Goal: Information Seeking & Learning: Learn about a topic

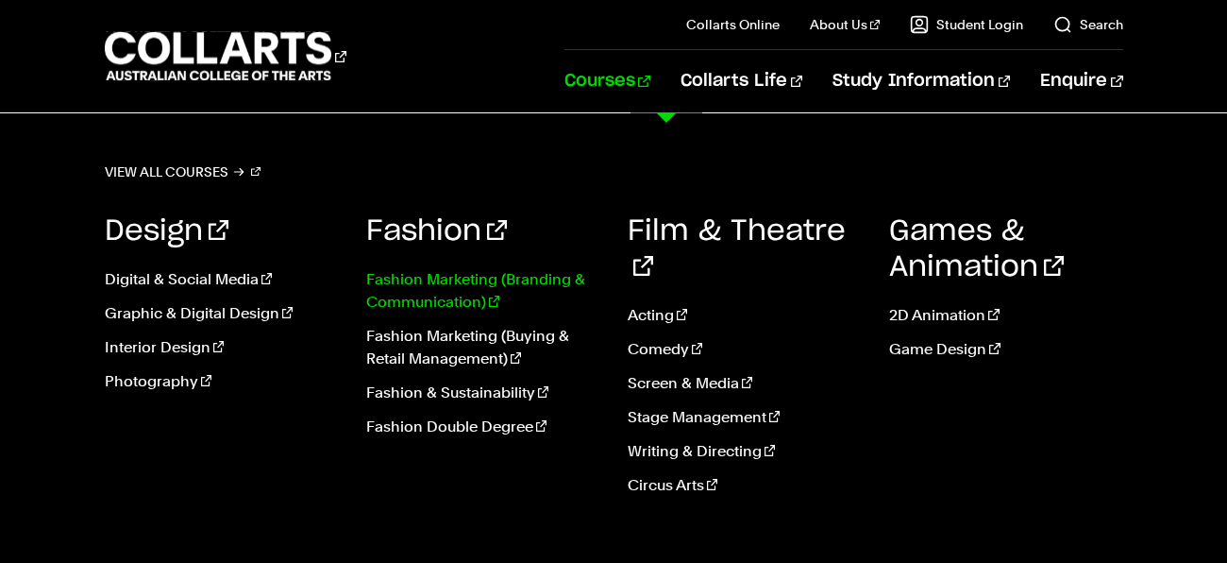
scroll to position [58, 0]
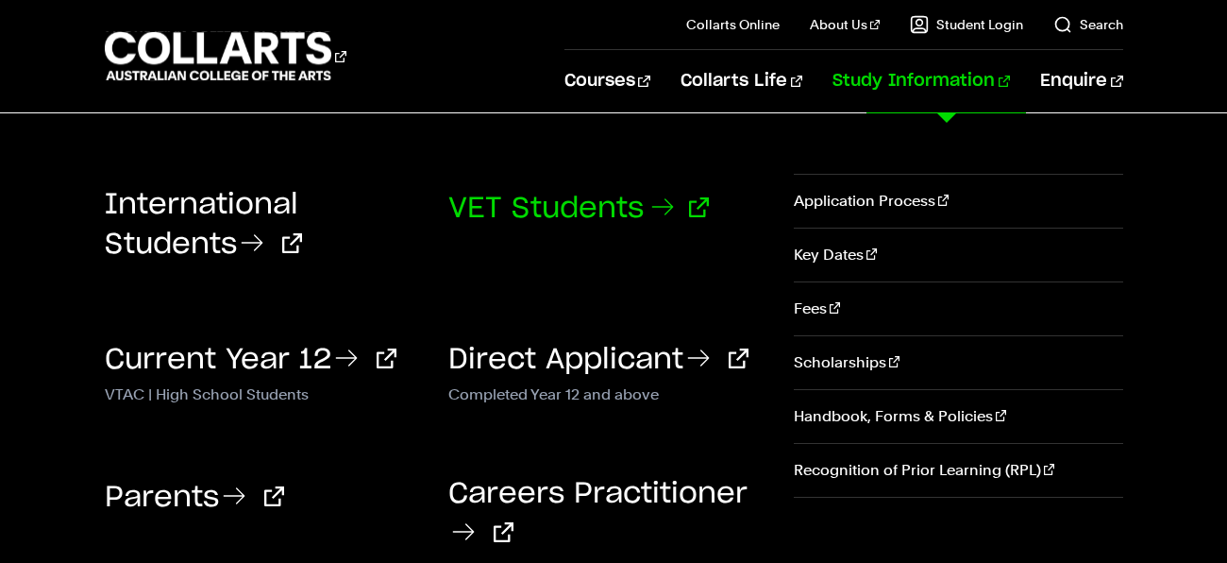
click at [676, 194] on icon at bounding box center [663, 207] width 30 height 30
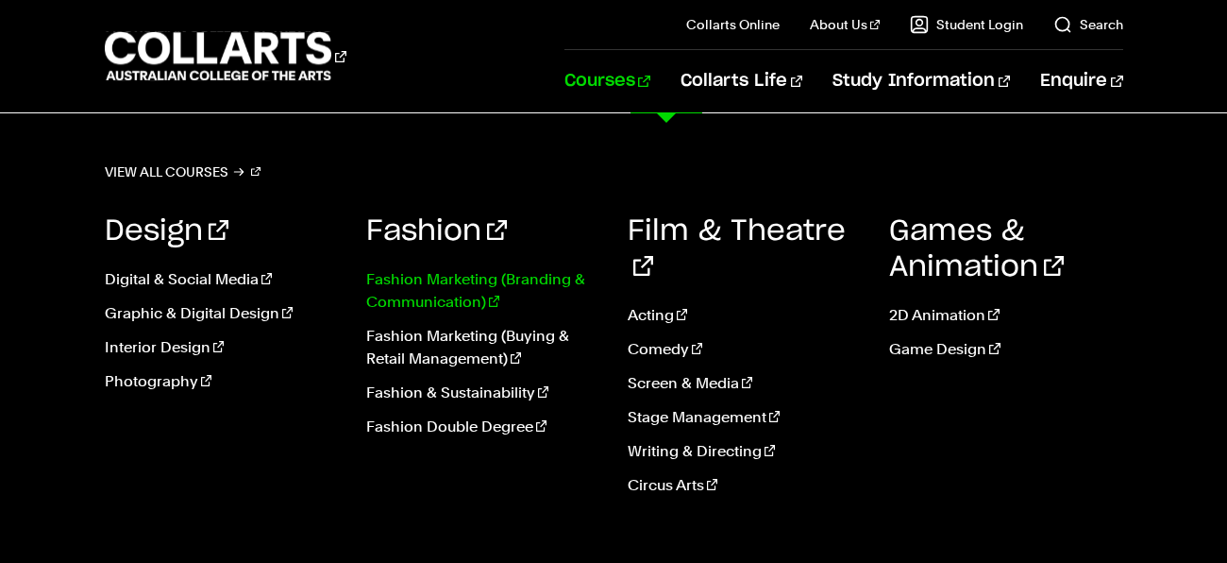
click at [435, 303] on link "Fashion Marketing (Branding & Communication)" at bounding box center [482, 290] width 233 height 45
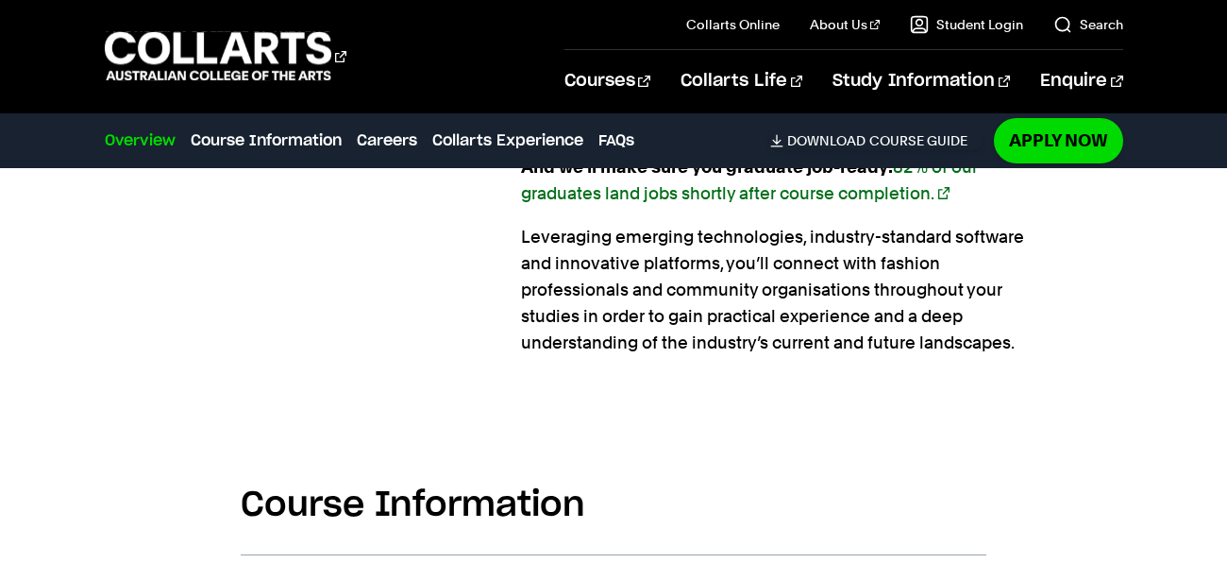
scroll to position [1823, 0]
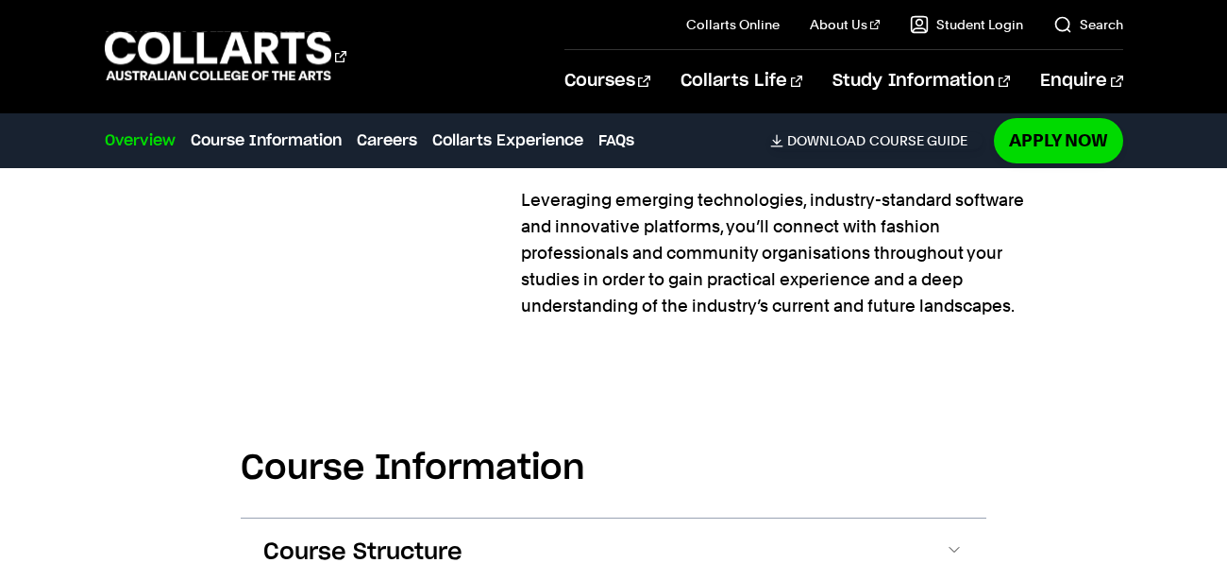
click at [274, 154] on div "Overview Overview Course Information Careers Collarts Experience FAQs Download …" at bounding box center [544, 140] width 878 height 53
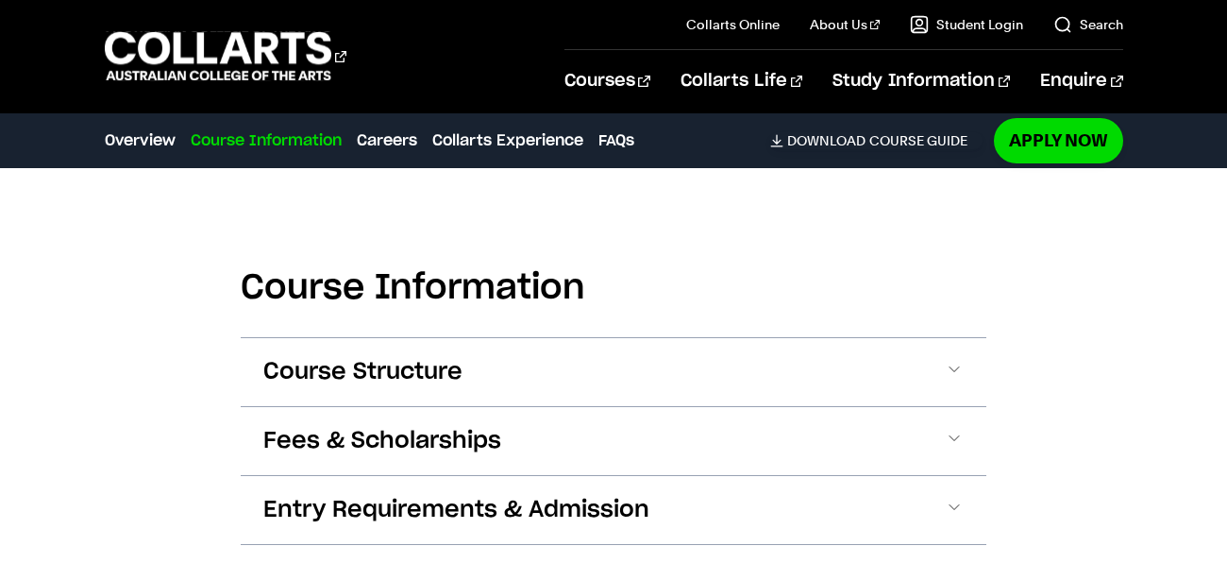
scroll to position [2006, 0]
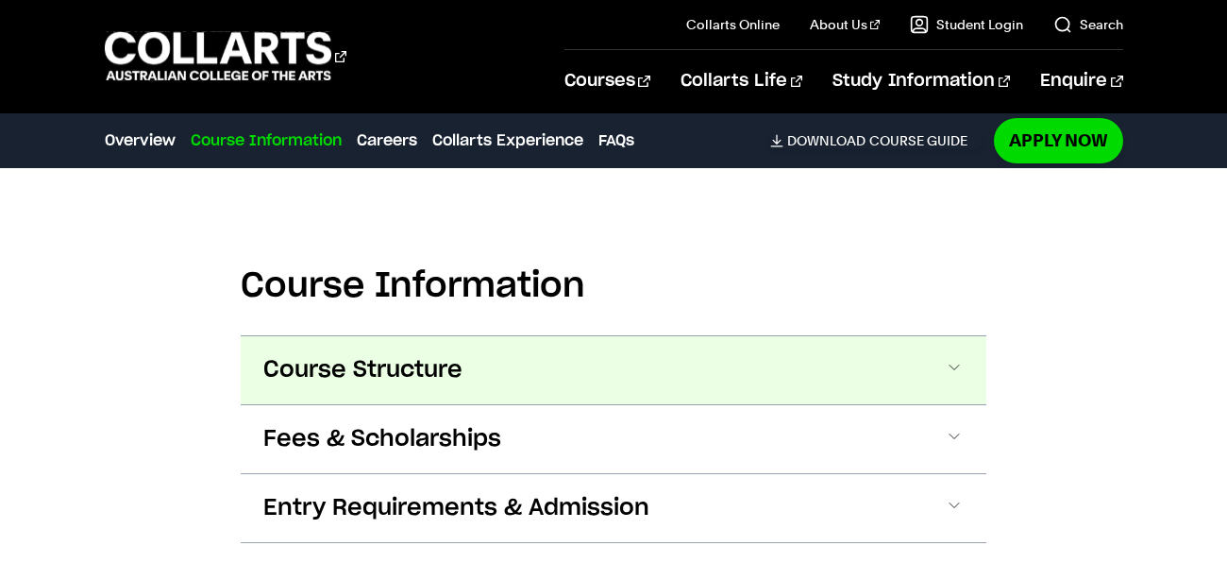
click at [386, 404] on button "Course Structure" at bounding box center [614, 370] width 746 height 68
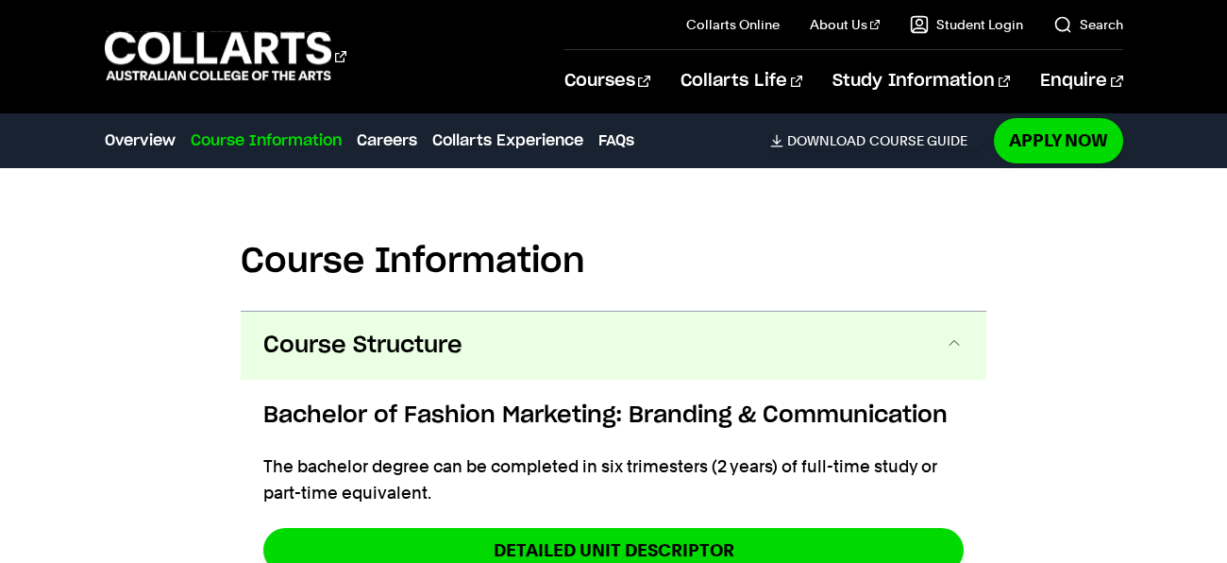
scroll to position [2029, 0]
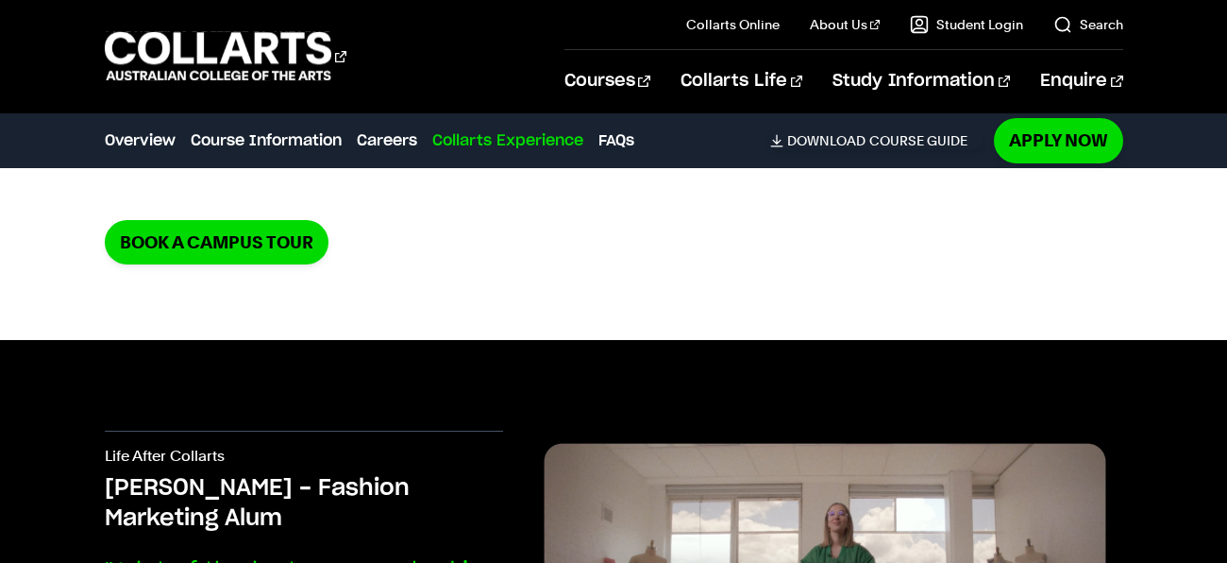
scroll to position [5852, 0]
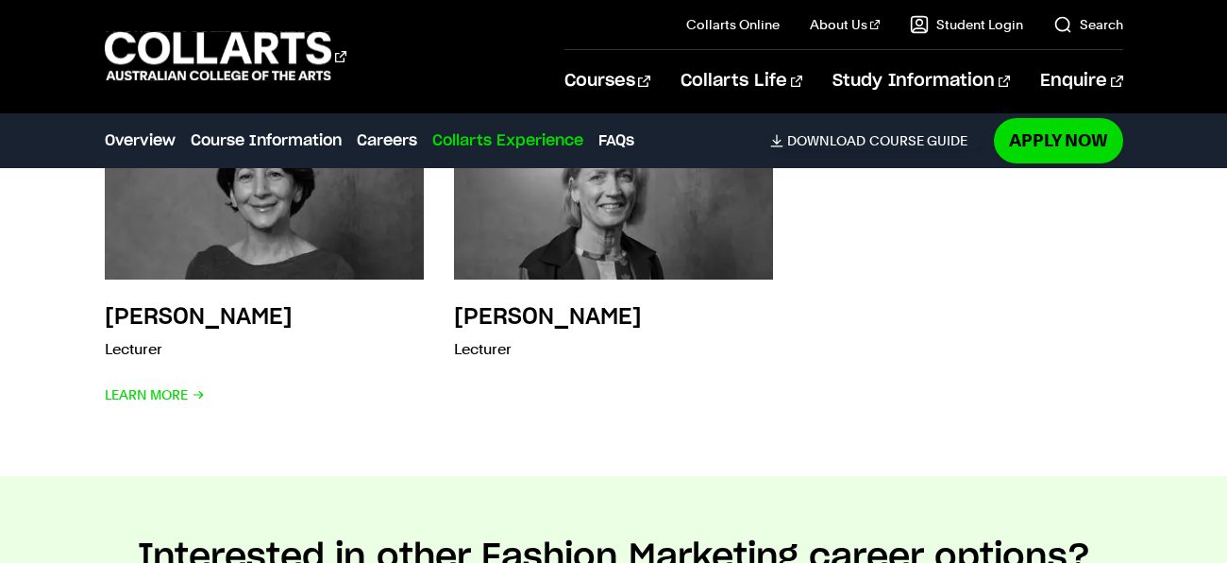
scroll to position [7665, 0]
